Goal: Task Accomplishment & Management: Manage account settings

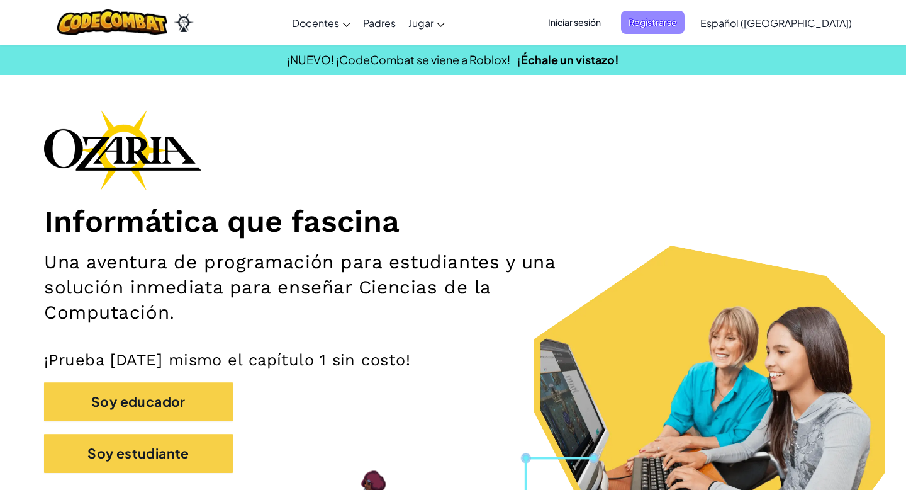
click at [665, 32] on span "Registrarse" at bounding box center [653, 22] width 64 height 23
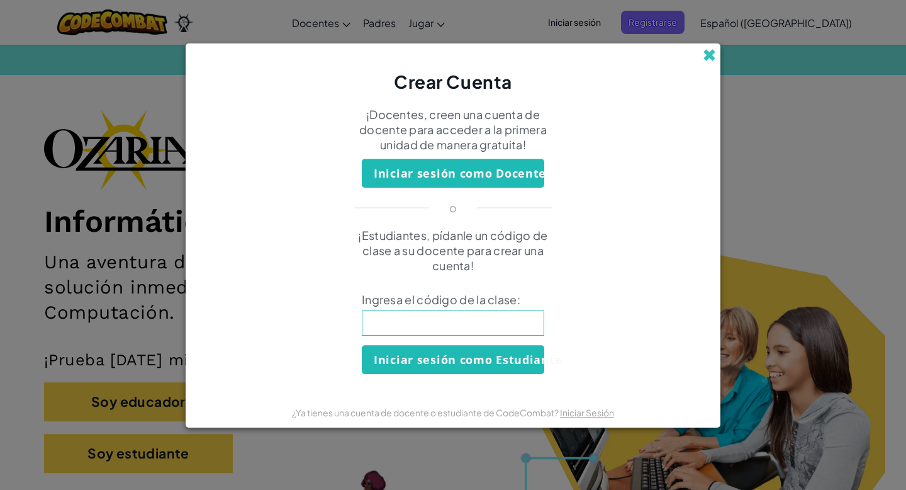
click at [709, 57] on span at bounding box center [709, 54] width 13 height 13
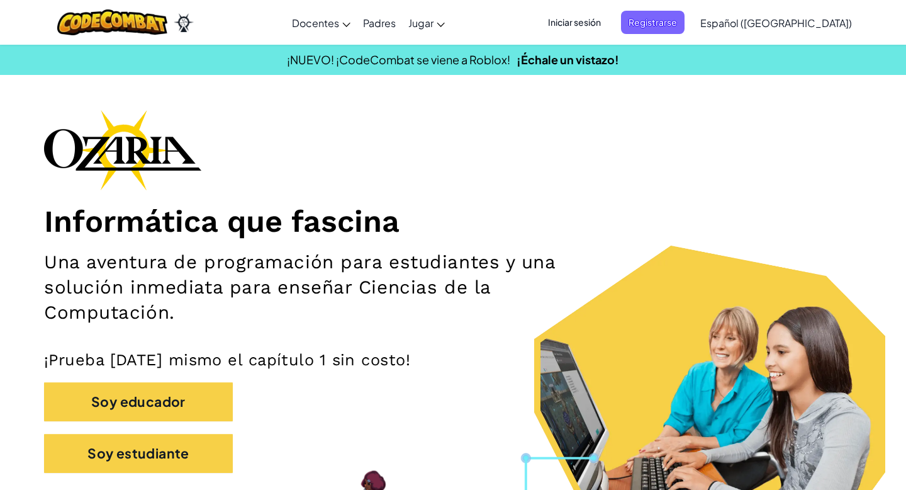
click at [601, 26] on span "Iniciar sesión" at bounding box center [575, 22] width 68 height 23
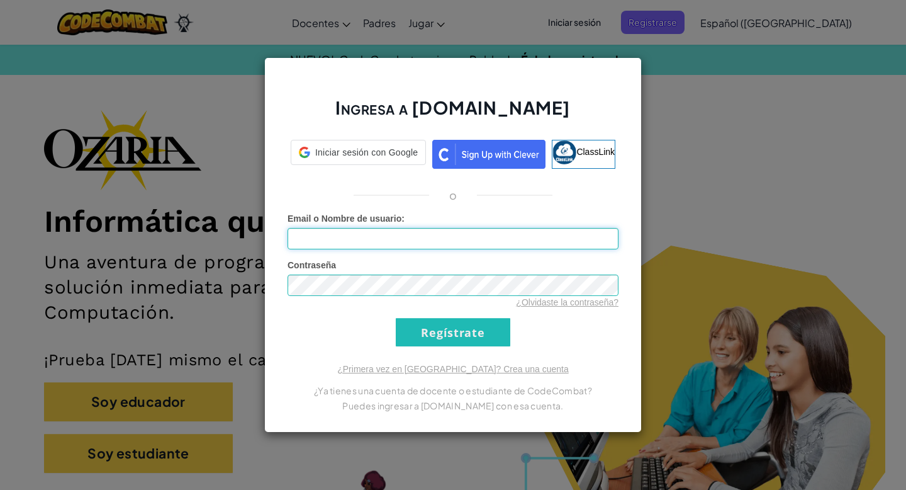
type input "[EMAIL_ADDRESS][DOMAIN_NAME]"
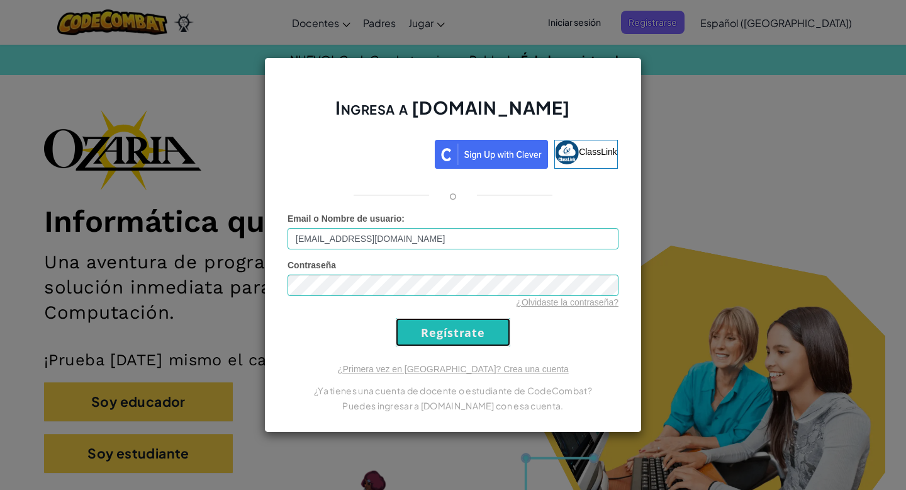
click at [450, 331] on input "Regístrate" at bounding box center [453, 332] width 115 height 28
